Goal: Navigation & Orientation: Find specific page/section

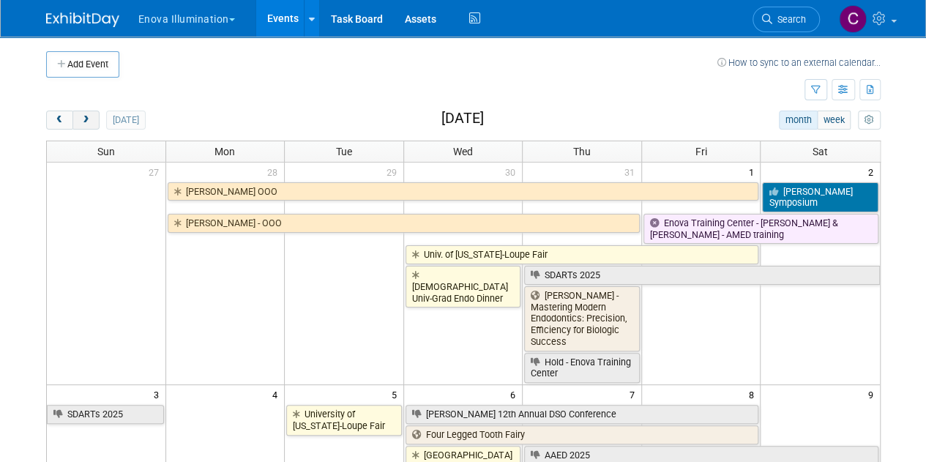
click at [83, 118] on span "next" at bounding box center [85, 121] width 11 height 10
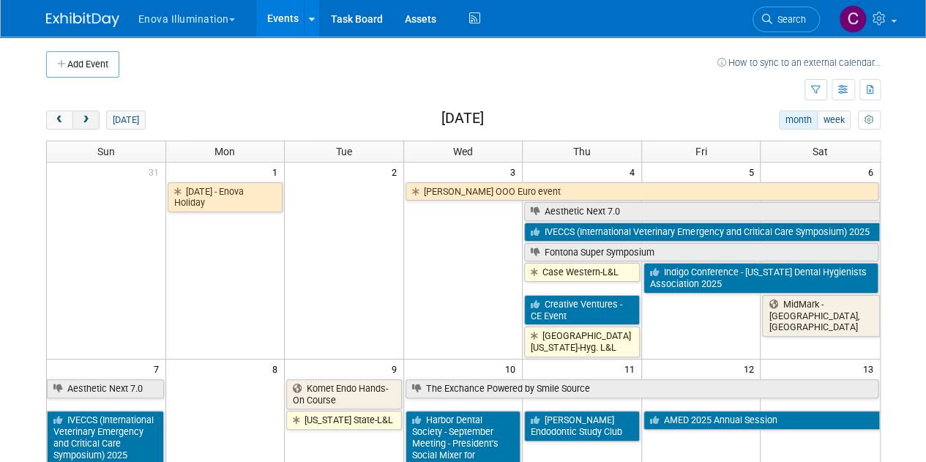
click at [83, 118] on span "next" at bounding box center [85, 121] width 11 height 10
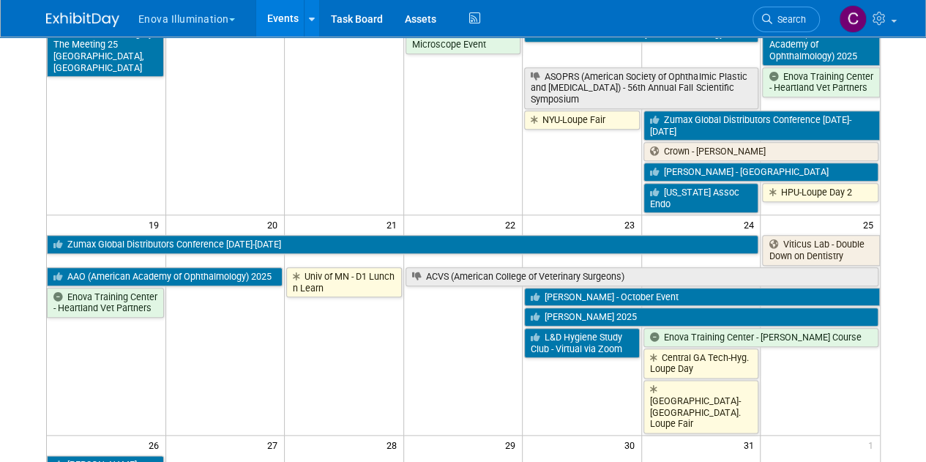
scroll to position [680, 0]
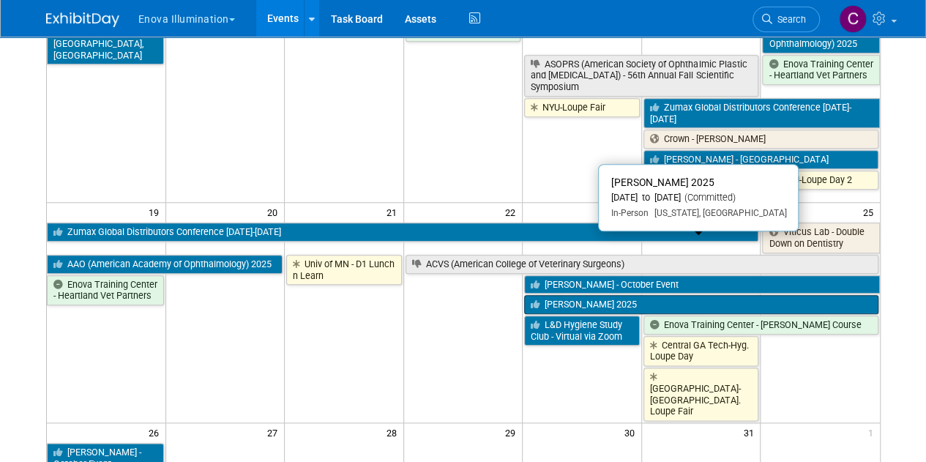
click at [582, 295] on link "[PERSON_NAME] 2025" at bounding box center [700, 304] width 353 height 19
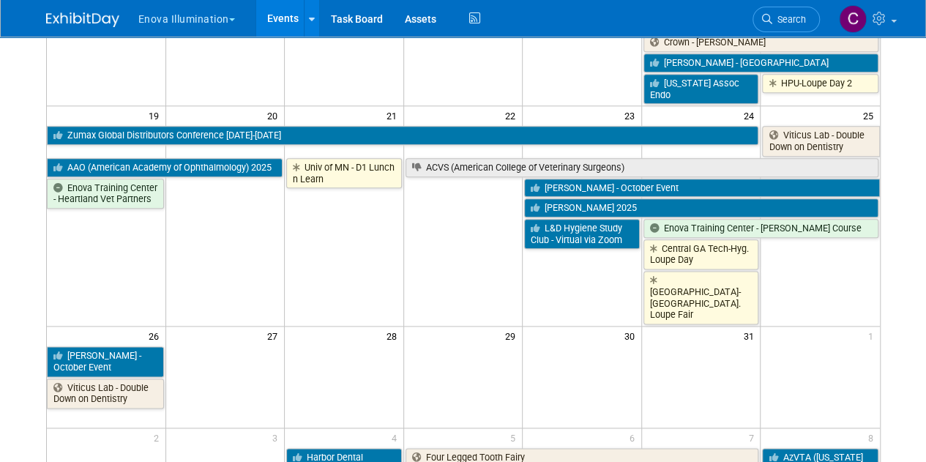
scroll to position [779, 0]
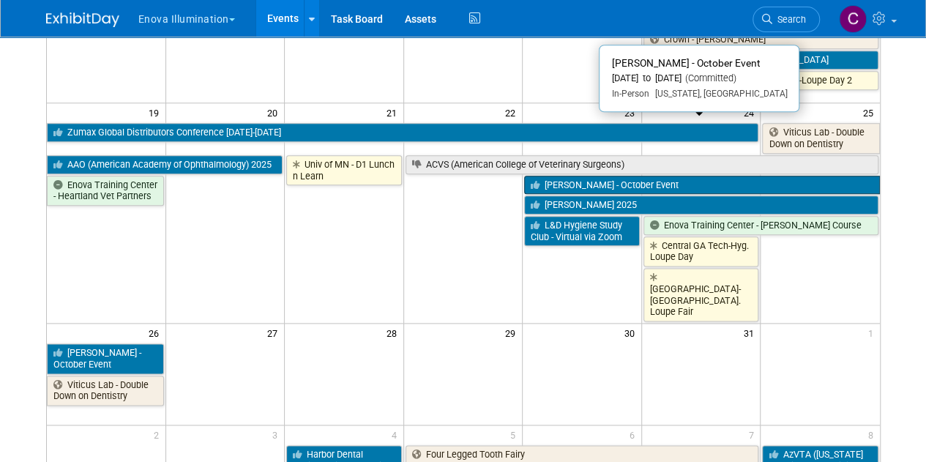
click at [585, 176] on link "[PERSON_NAME] - October Event" at bounding box center [701, 185] width 355 height 19
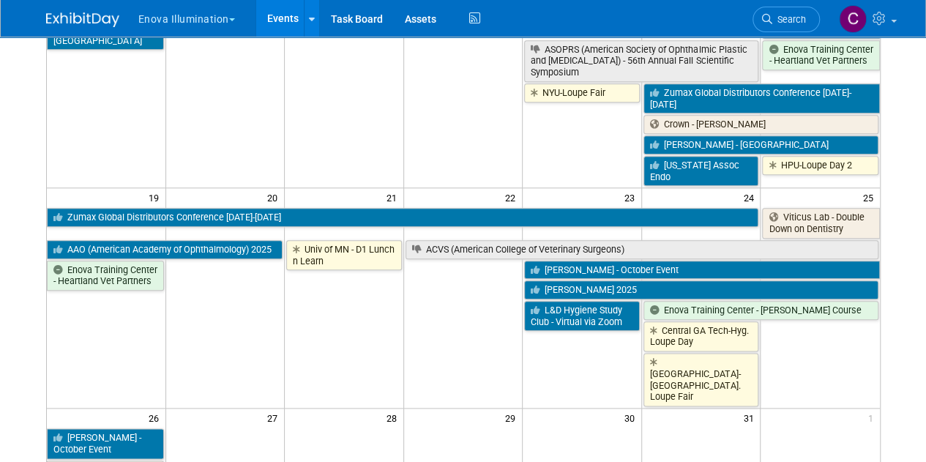
scroll to position [678, 0]
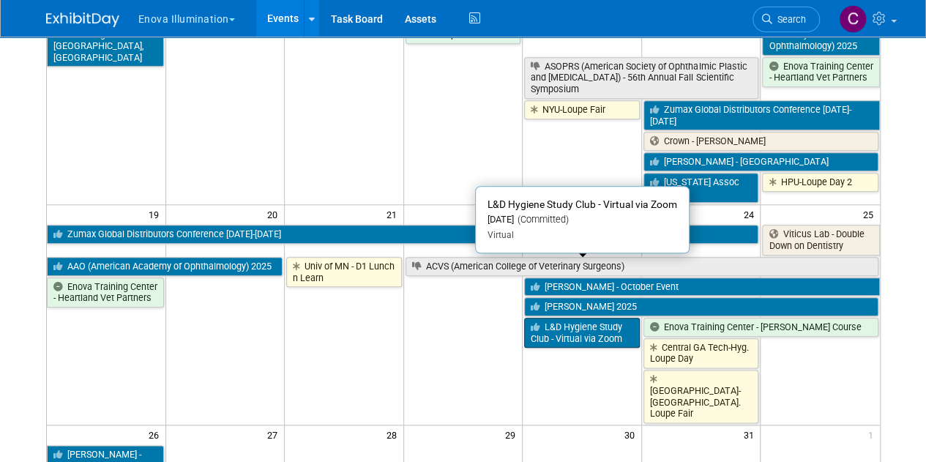
click at [594, 318] on link "L&D Hygiene Study Club - Virtual via Zoom" at bounding box center [582, 333] width 116 height 30
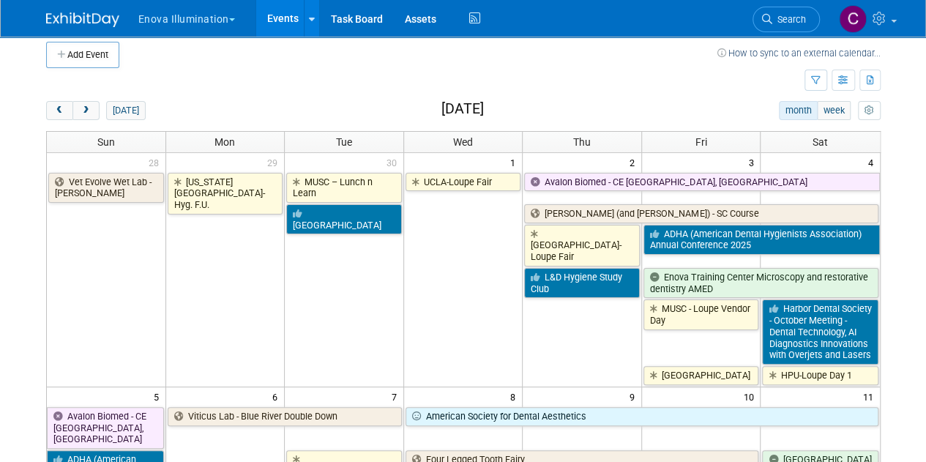
scroll to position [0, 0]
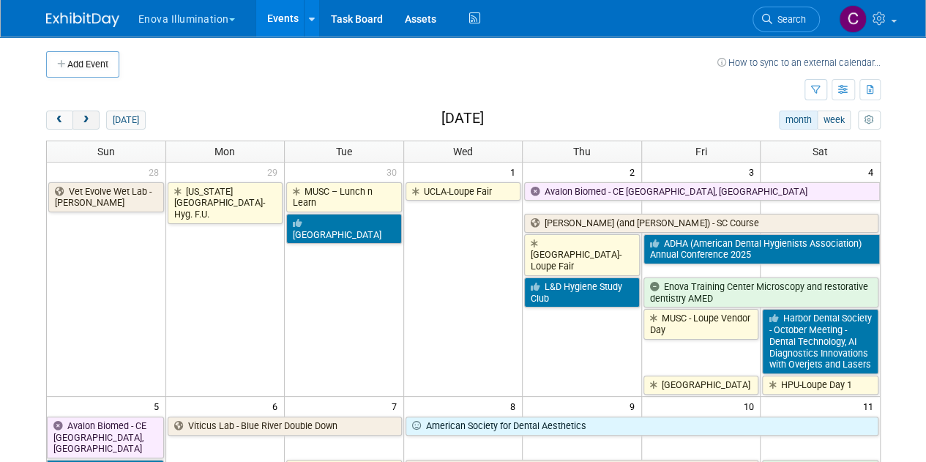
click at [85, 120] on span "next" at bounding box center [85, 121] width 11 height 10
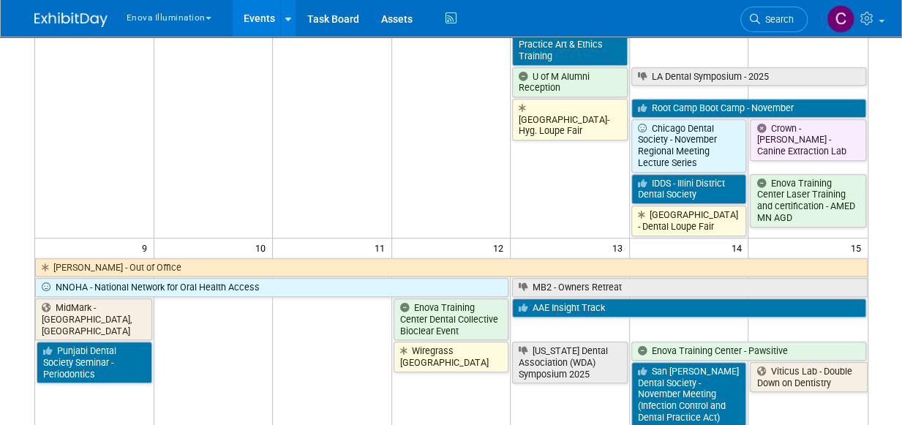
scroll to position [448, 0]
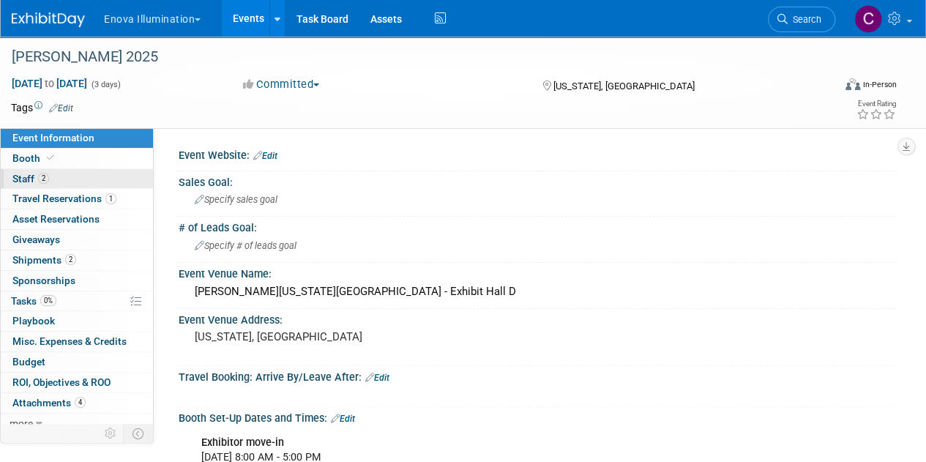
click at [28, 175] on span "Staff 2" at bounding box center [30, 179] width 37 height 12
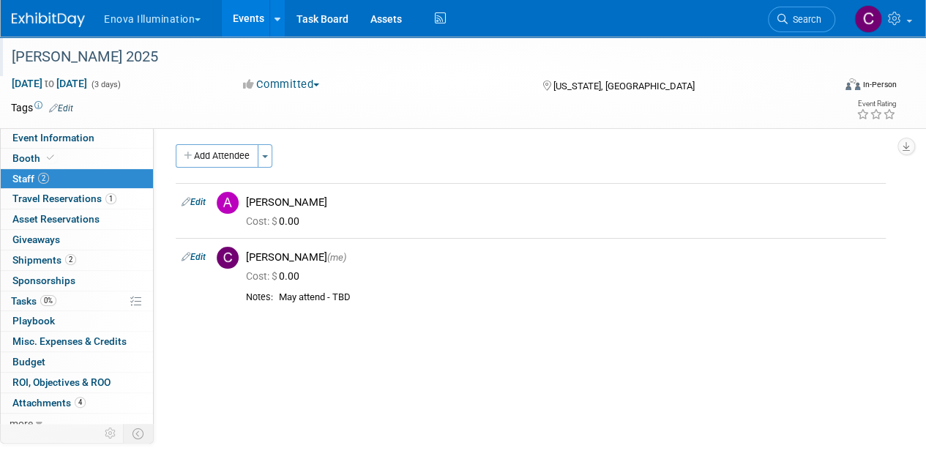
scroll to position [4, 0]
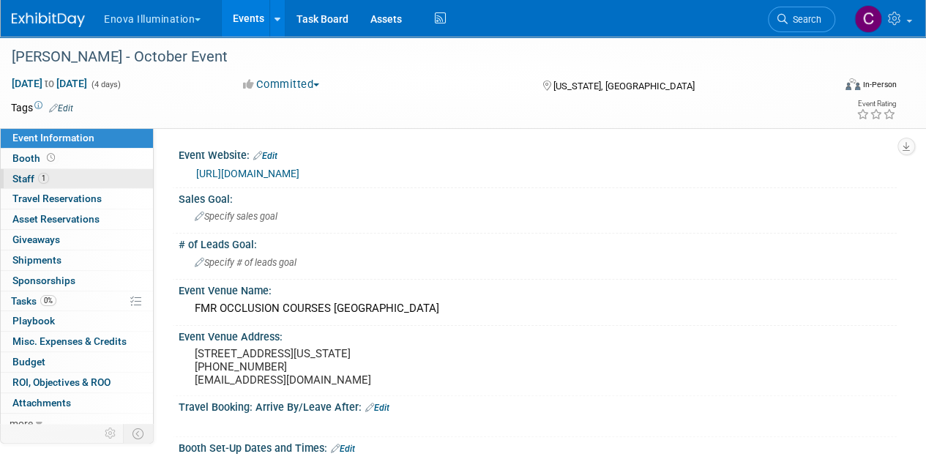
click at [23, 174] on span "Staff 1" at bounding box center [30, 179] width 37 height 12
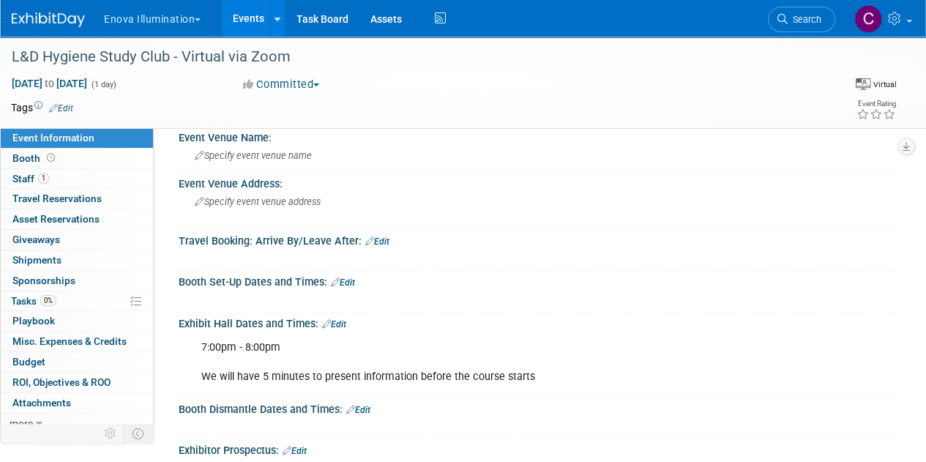
scroll to position [165, 0]
